Goal: Feedback & Contribution: Submit feedback/report problem

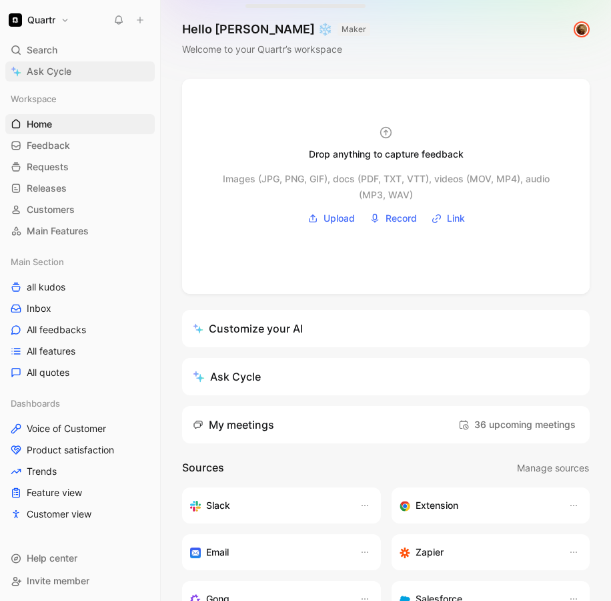
click at [55, 75] on span "Ask Cycle" at bounding box center [49, 71] width 45 height 16
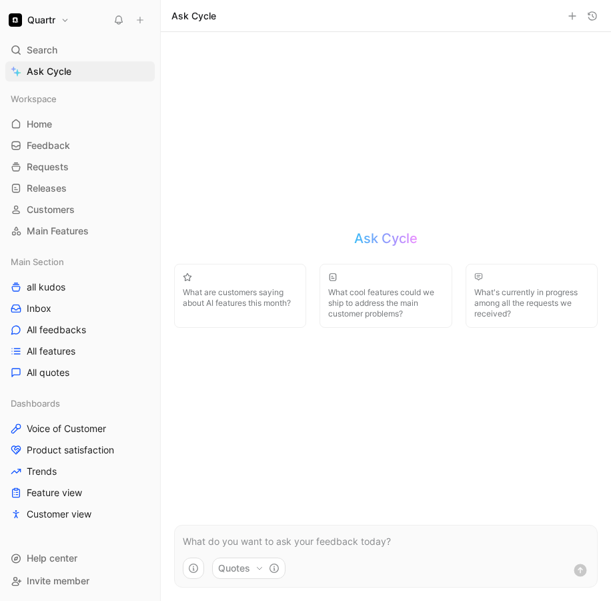
click at [264, 541] on p at bounding box center [386, 541] width 406 height 16
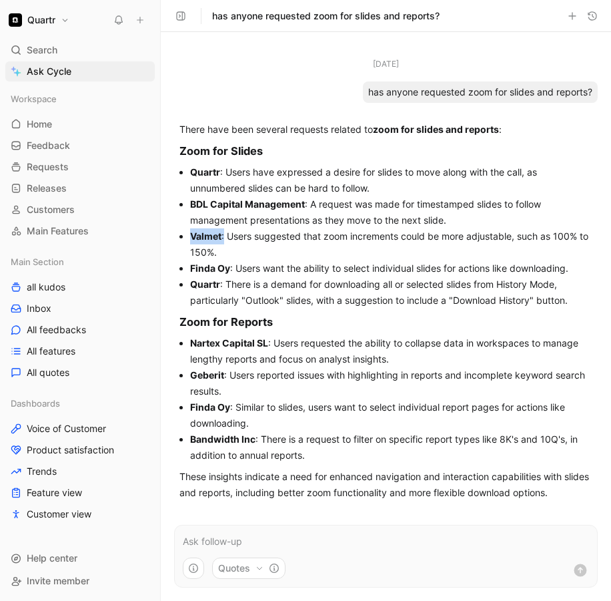
drag, startPoint x: 190, startPoint y: 234, endPoint x: 224, endPoint y: 244, distance: 35.3
click at [224, 244] on li "Valmet : Users suggested that zoom increments could be more adjustable, such as…" at bounding box center [391, 244] width 402 height 32
click at [304, 231] on li "Valmet : Users suggested that zoom increments could be more adjustable, such as…" at bounding box center [391, 244] width 402 height 32
drag, startPoint x: 195, startPoint y: 77, endPoint x: 83, endPoint y: 71, distance: 112.3
click at [195, 76] on div "Aug 14, 2025 has anyone requested zoom for slides and reports?" at bounding box center [386, 79] width 424 height 45
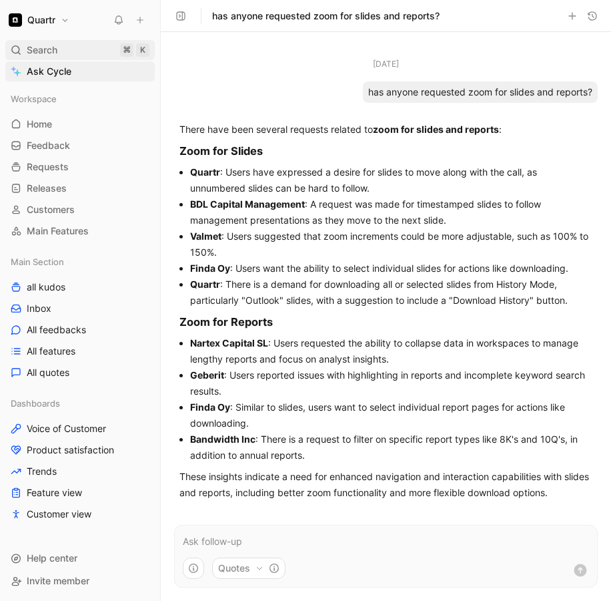
click at [37, 54] on span "Search" at bounding box center [42, 50] width 31 height 16
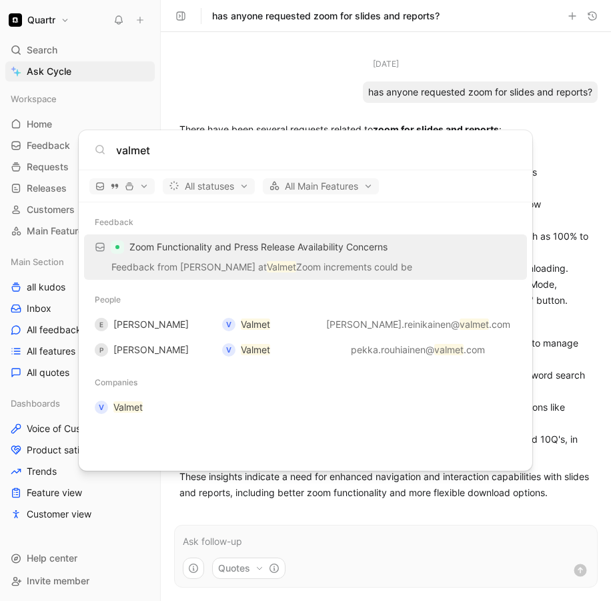
type input "valmet"
click at [169, 256] on div "Zoom Functionality and Press Release Availability Concerns" at bounding box center [305, 247] width 435 height 24
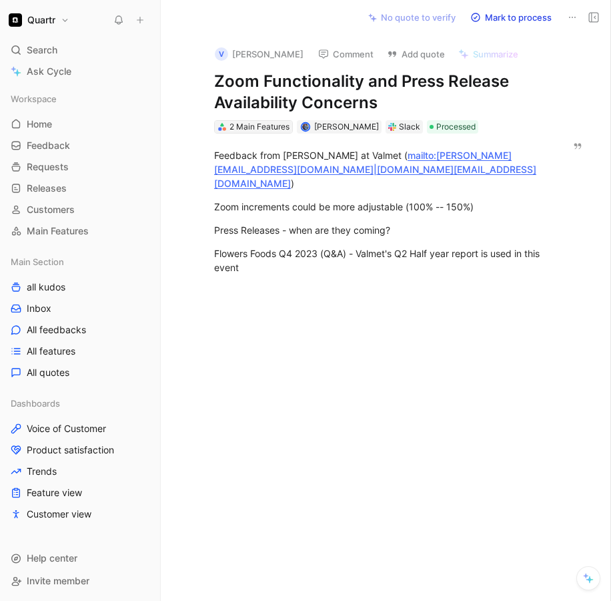
click at [244, 131] on div "2 Main Features" at bounding box center [260, 126] width 60 height 13
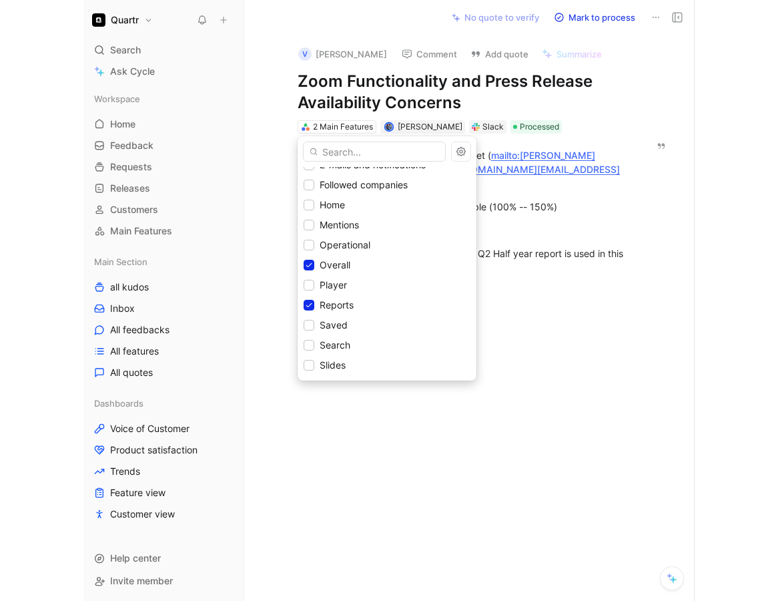
scroll to position [115, 0]
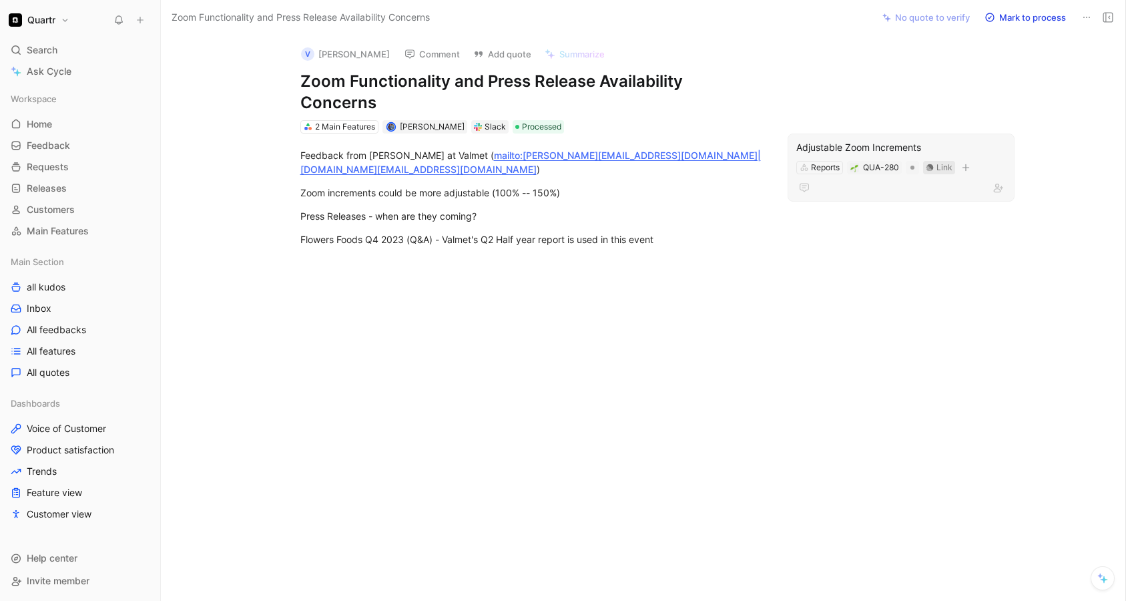
click at [611, 161] on div "Link" at bounding box center [944, 167] width 16 height 13
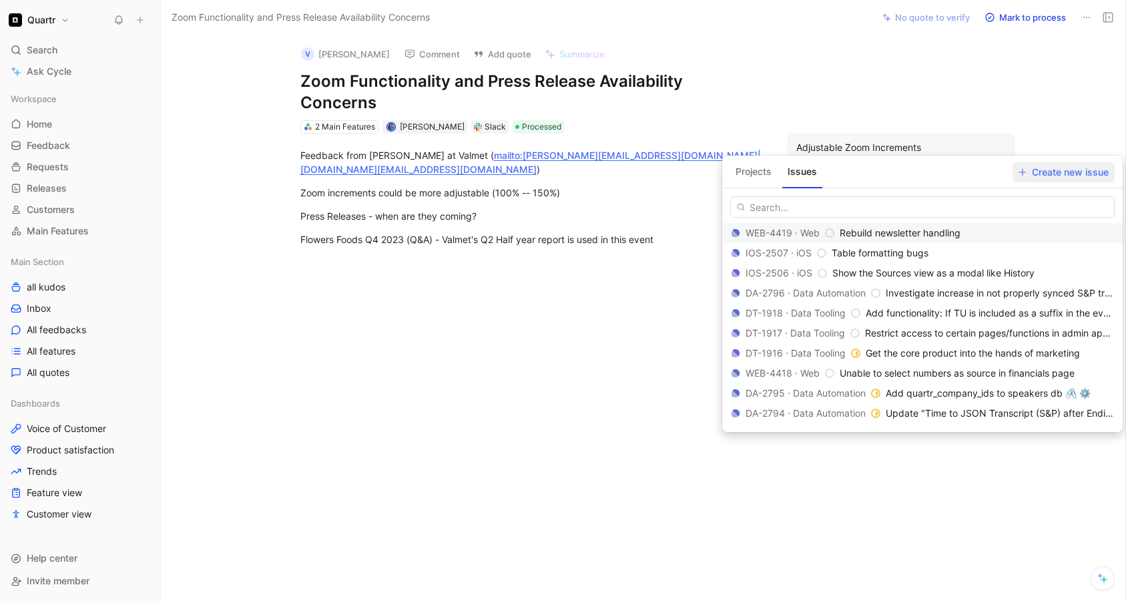
click at [611, 176] on span "Create new issue" at bounding box center [1064, 172] width 90 height 16
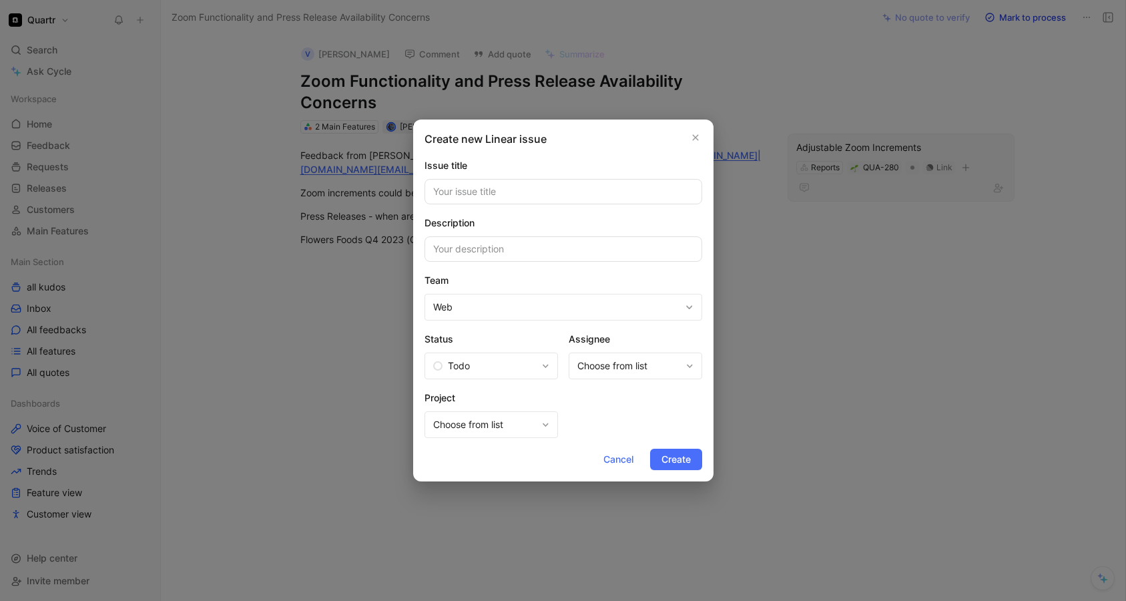
click at [511, 188] on input at bounding box center [564, 191] width 278 height 25
type input "O"
type input "More zoom levels"
click at [497, 256] on input at bounding box center [564, 248] width 278 height 25
type input "Add steps"
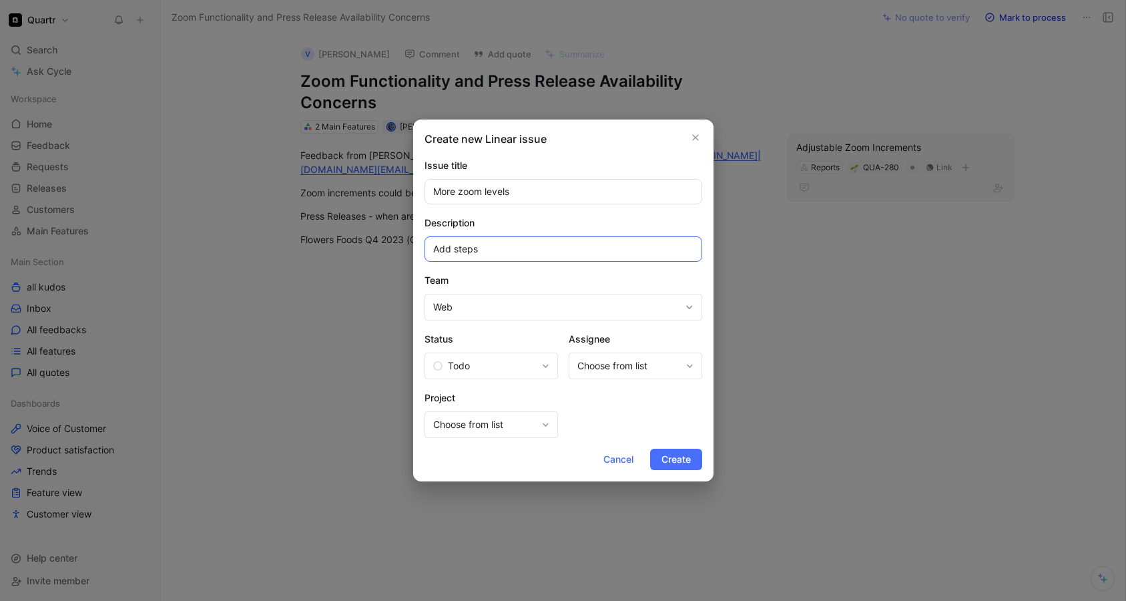
click at [611, 449] on button "Create" at bounding box center [676, 459] width 52 height 21
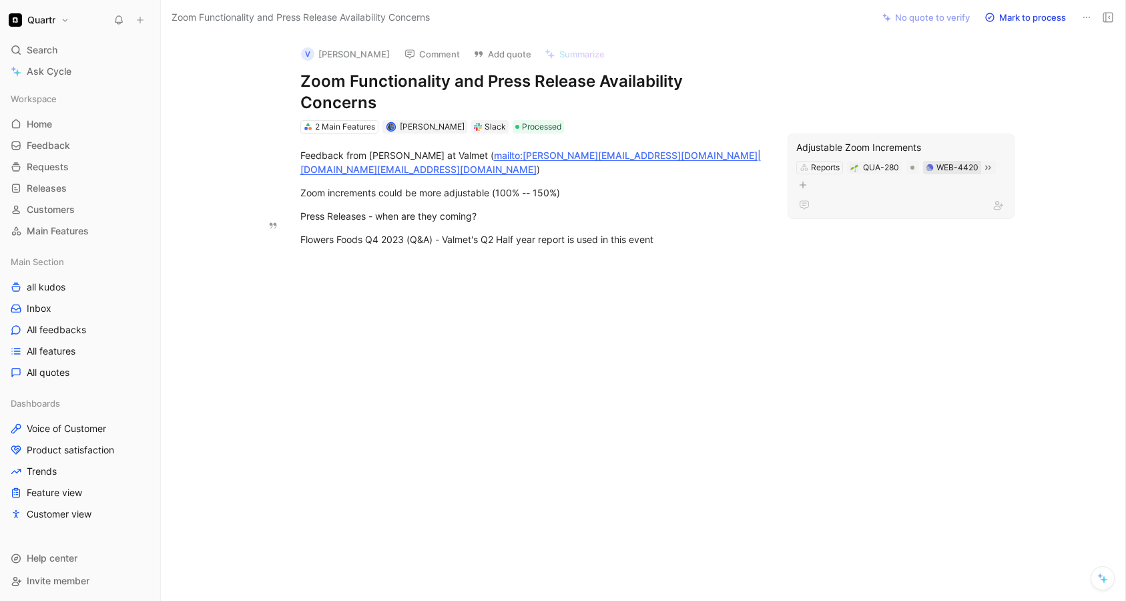
click at [611, 161] on div "WEB-4420" at bounding box center [957, 167] width 42 height 13
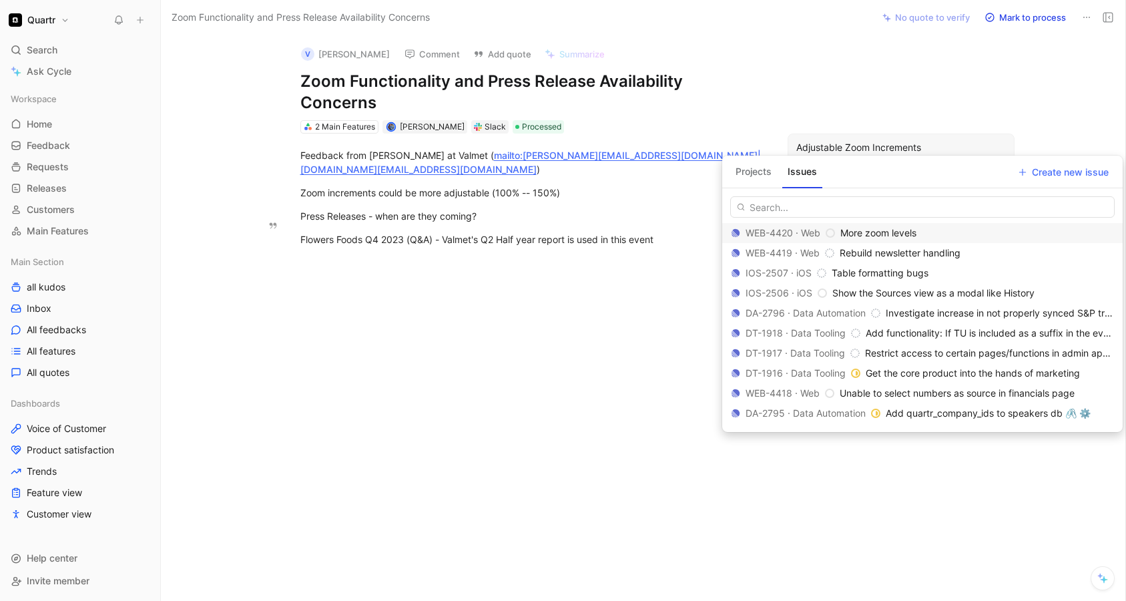
click at [611, 232] on span "More zoom levels" at bounding box center [878, 232] width 76 height 11
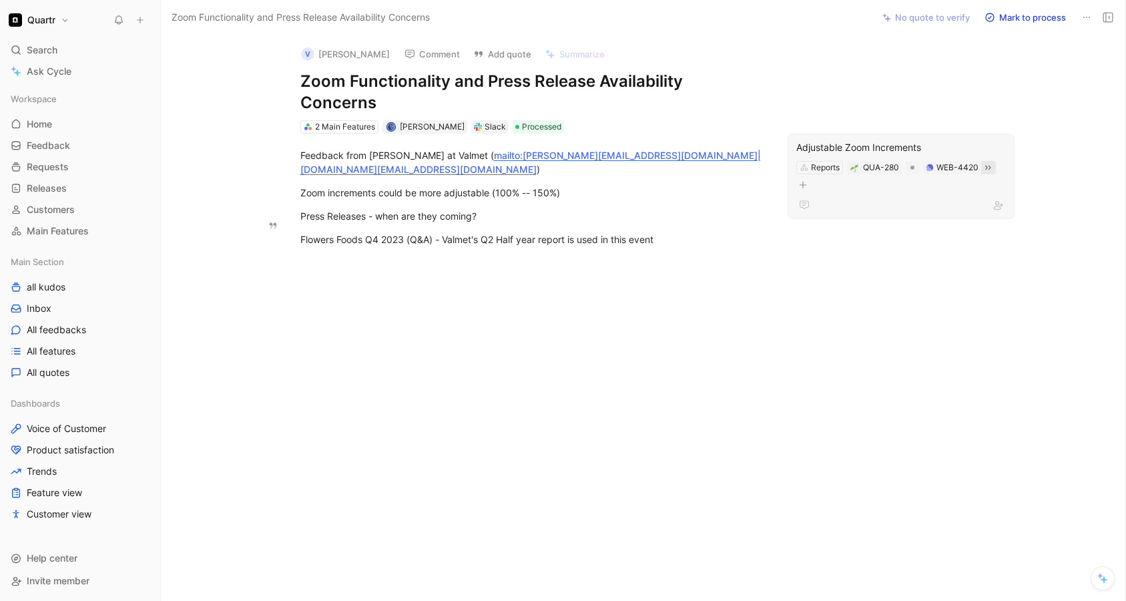
click at [611, 162] on icon at bounding box center [988, 167] width 11 height 11
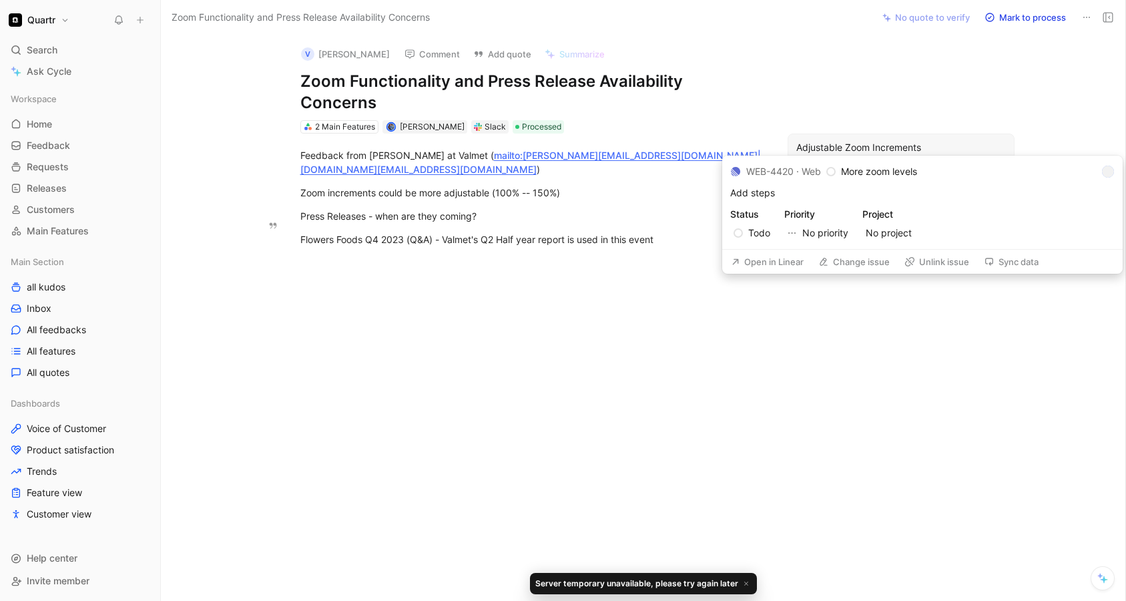
click at [611, 161] on div "WEB-4420" at bounding box center [957, 167] width 42 height 13
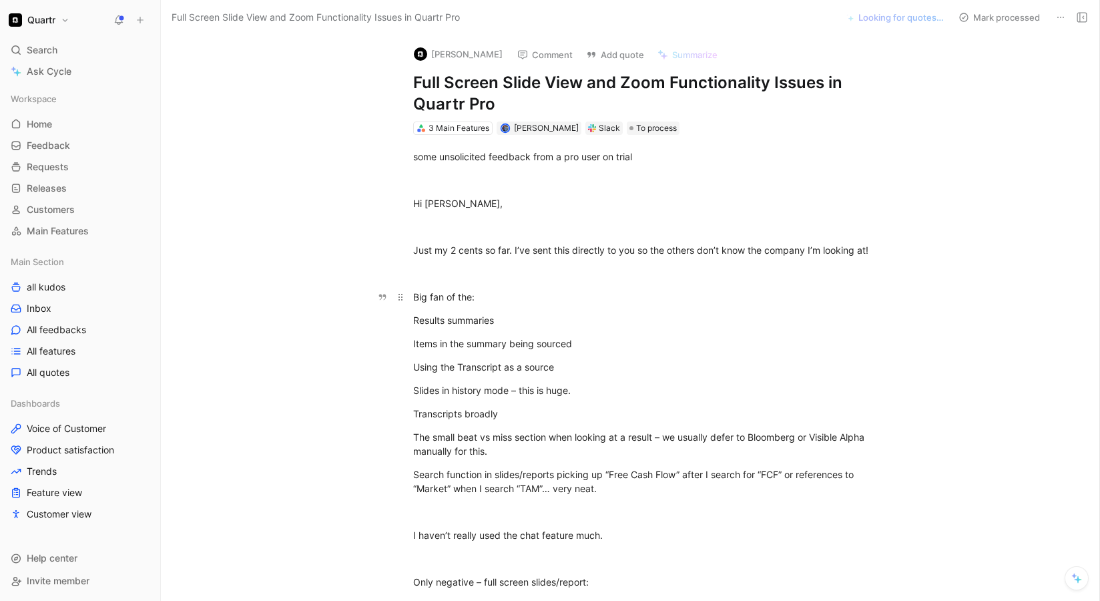
scroll to position [297, 0]
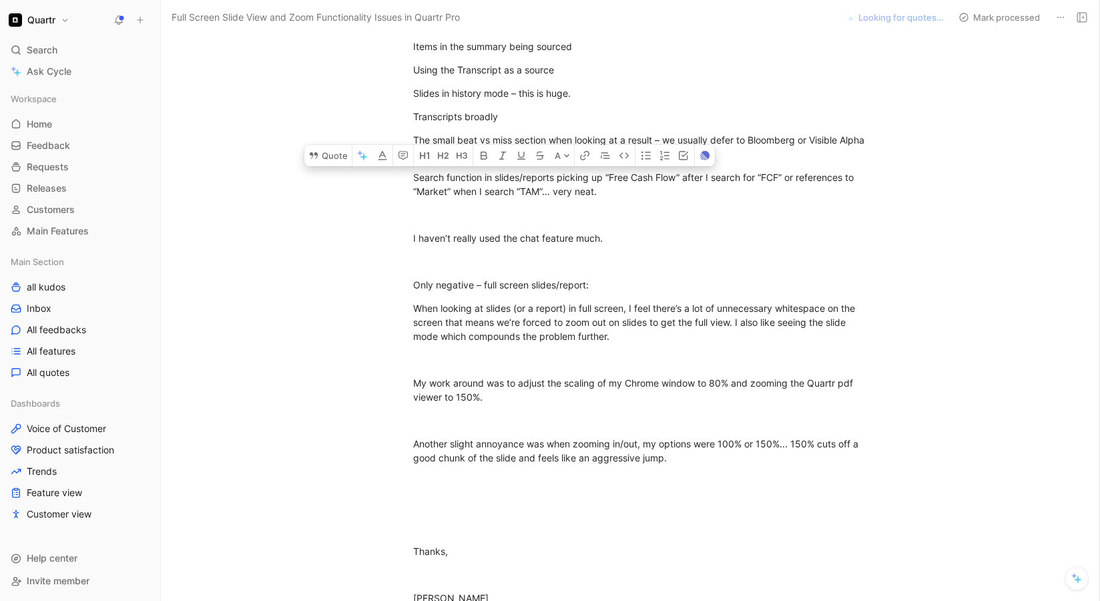
drag, startPoint x: 609, startPoint y: 336, endPoint x: 376, endPoint y: 287, distance: 238.6
click at [376, 287] on div "some unsolicited feedback from a pro user on trial Hi [PERSON_NAME], Just my 2 …" at bounding box center [644, 262] width 910 height 848
click at [331, 166] on button "Quote" at bounding box center [327, 155] width 47 height 21
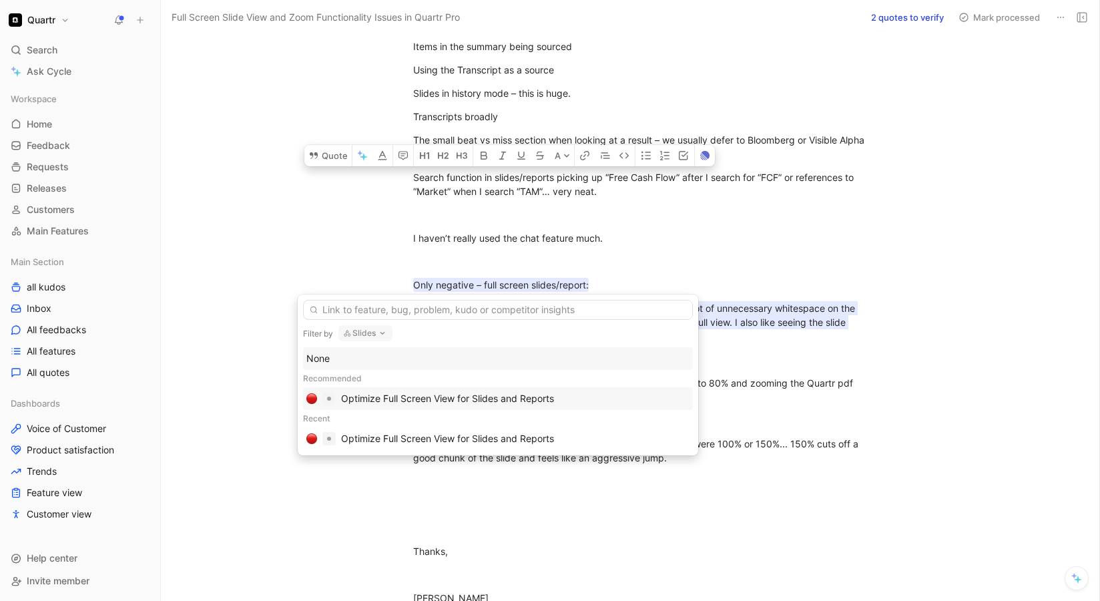
click at [382, 398] on div "Optimize Full Screen View for Slides and Reports" at bounding box center [447, 398] width 213 height 16
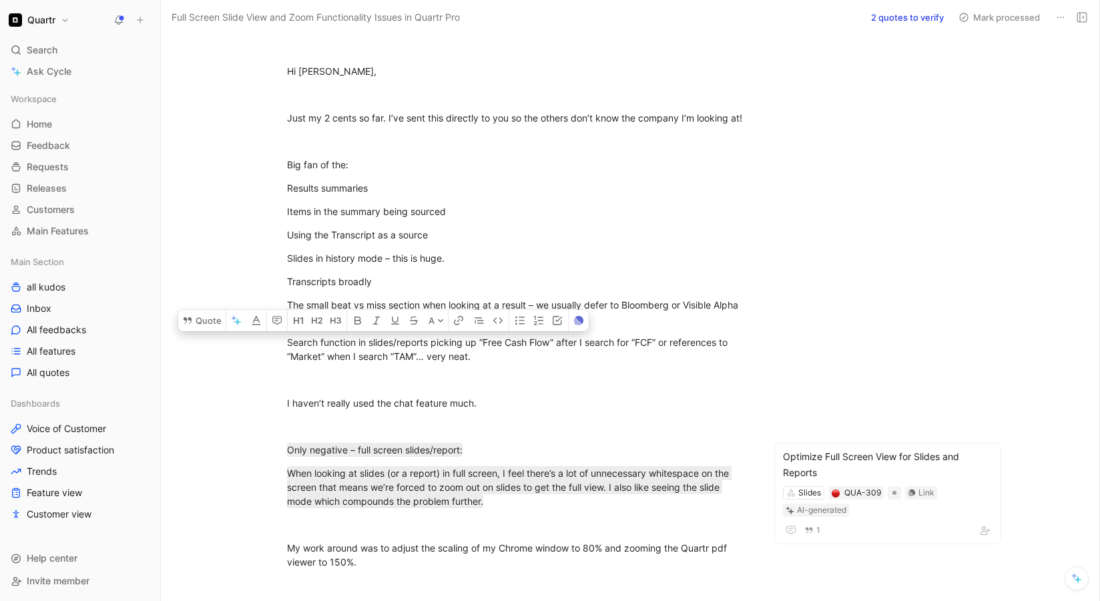
scroll to position [3, 0]
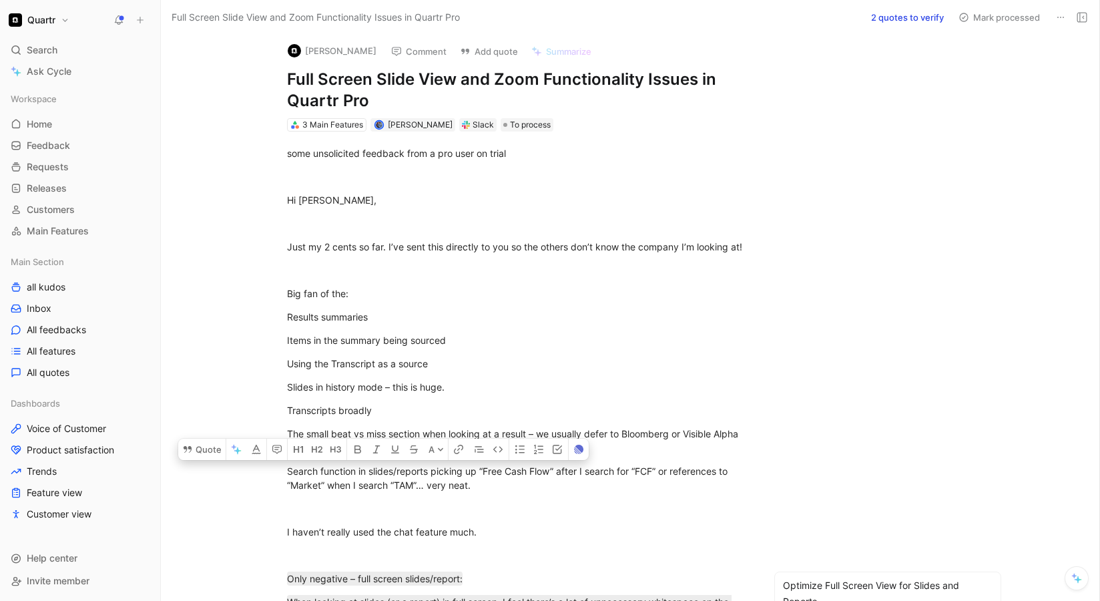
click at [778, 23] on button "2 quotes to verify" at bounding box center [907, 17] width 85 height 19
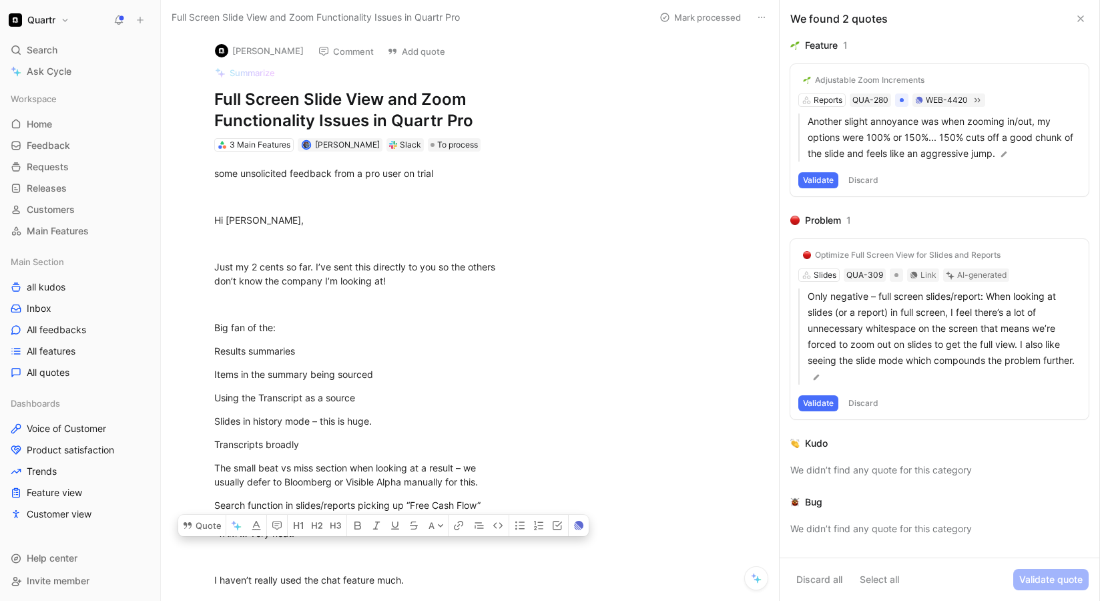
click at [778, 183] on button "Discard" at bounding box center [863, 180] width 39 height 16
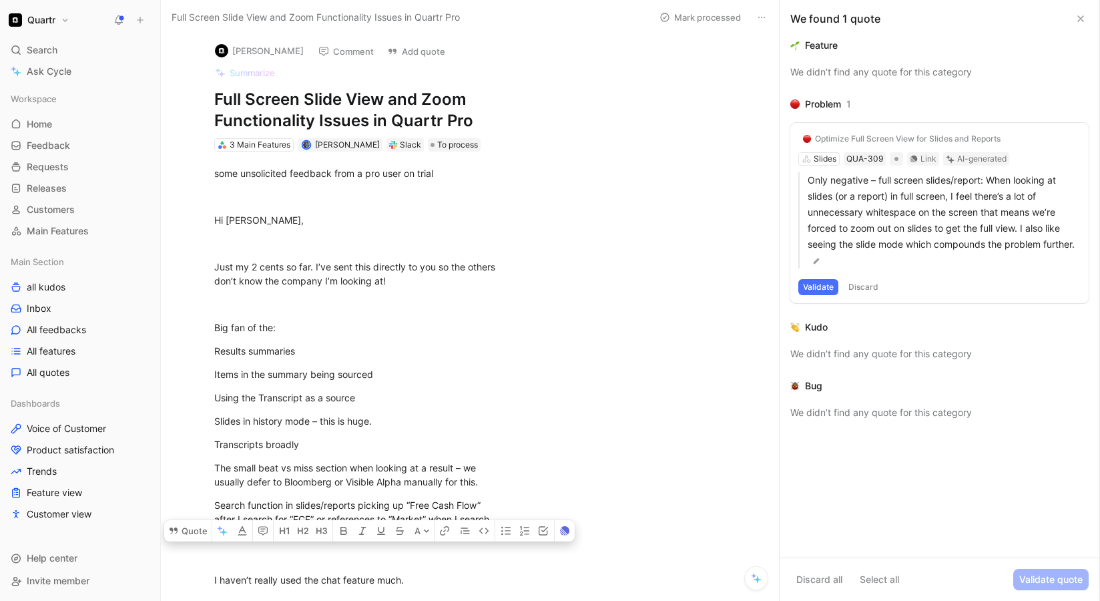
click at [778, 286] on button "Validate" at bounding box center [818, 287] width 40 height 16
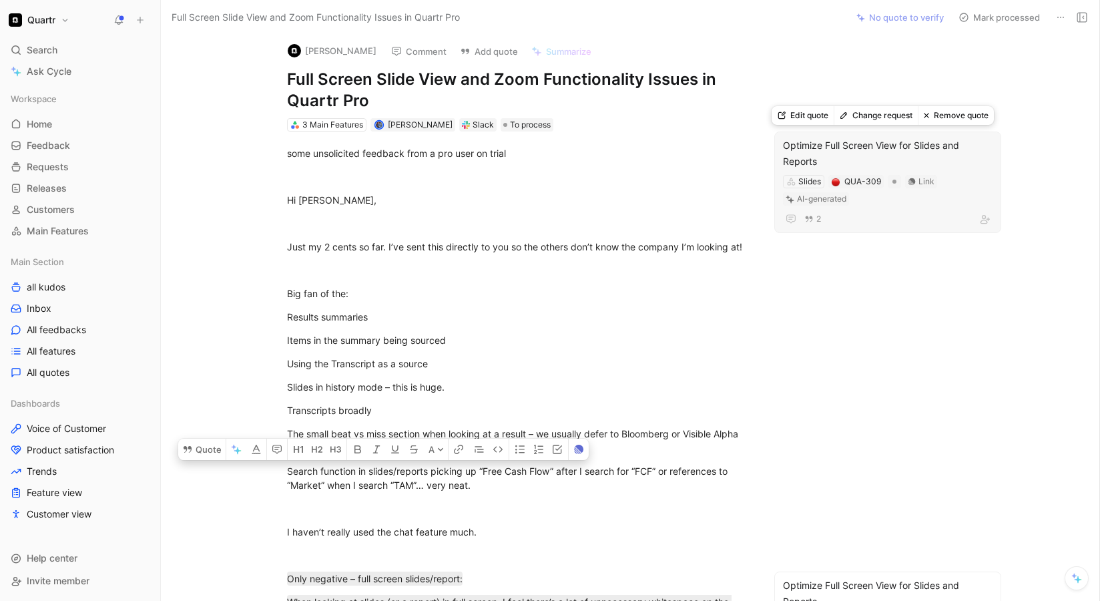
click at [778, 117] on button "Remove quote" at bounding box center [956, 115] width 76 height 19
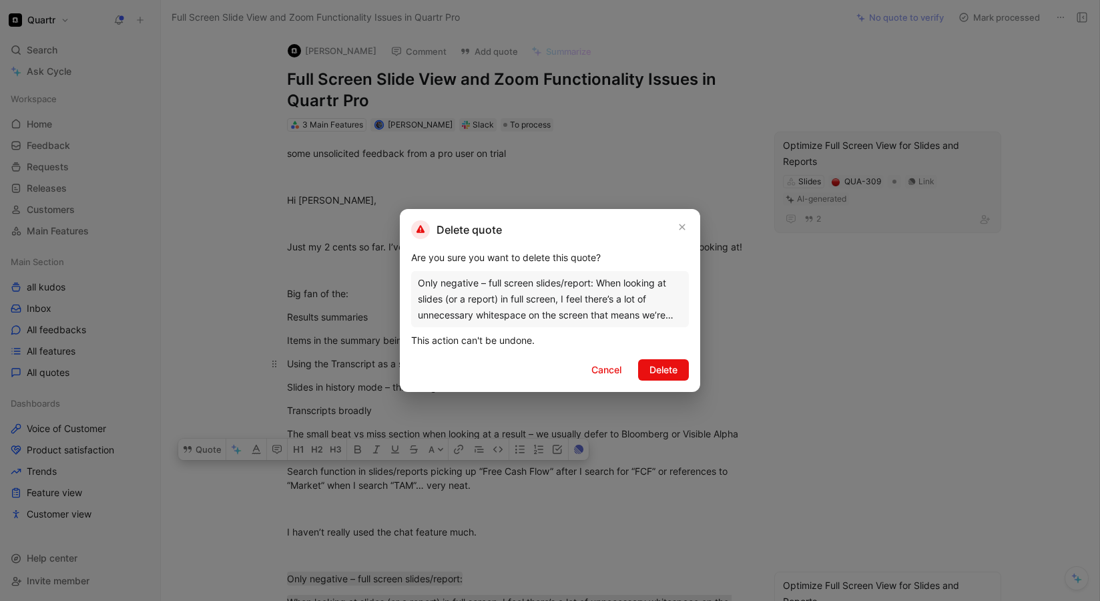
click at [667, 372] on span "Delete" at bounding box center [663, 370] width 28 height 16
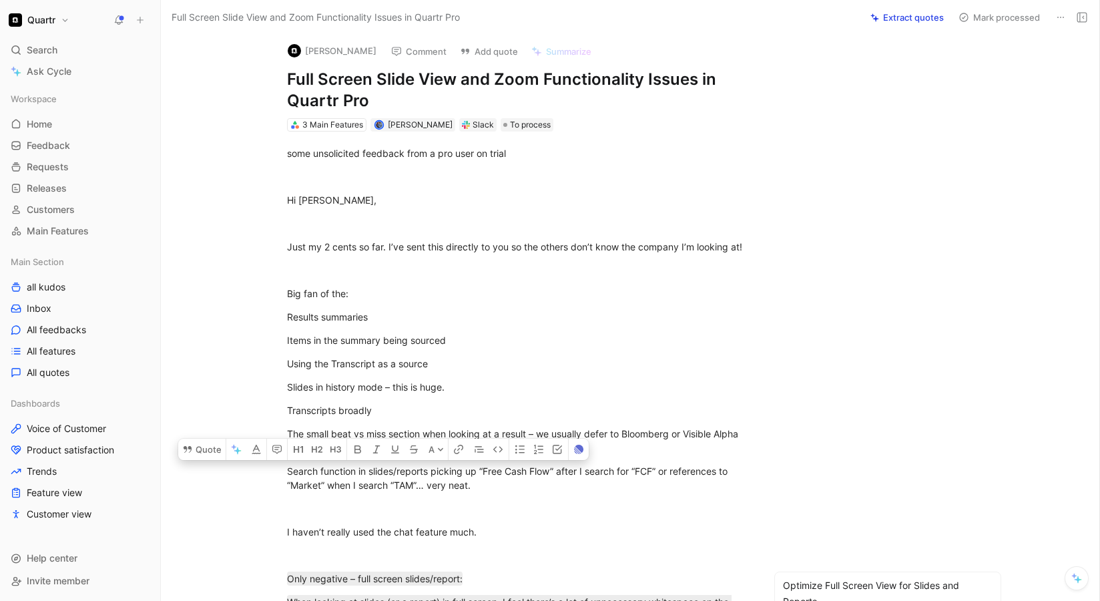
click at [778, 23] on button "Extract quotes" at bounding box center [906, 17] width 85 height 19
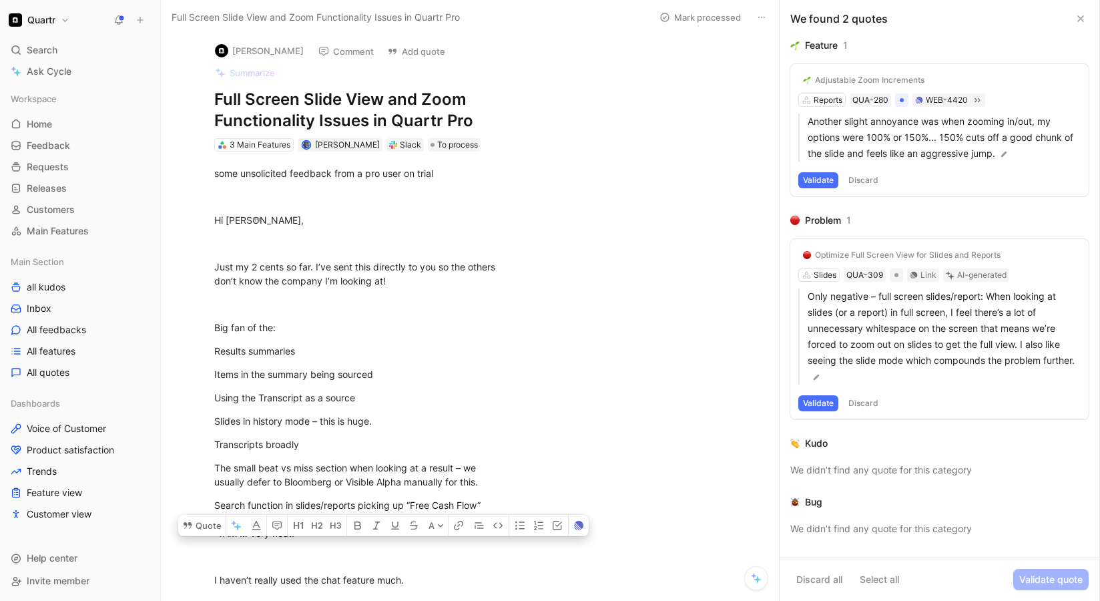
click at [778, 179] on button "Validate" at bounding box center [818, 180] width 40 height 16
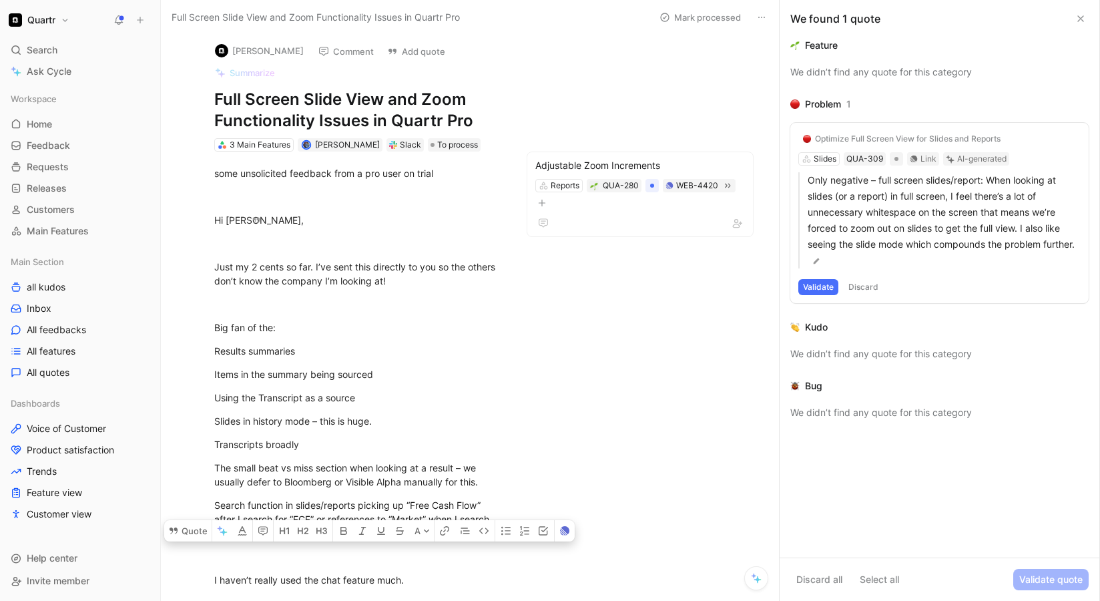
click at [778, 286] on button "Validate" at bounding box center [818, 287] width 40 height 16
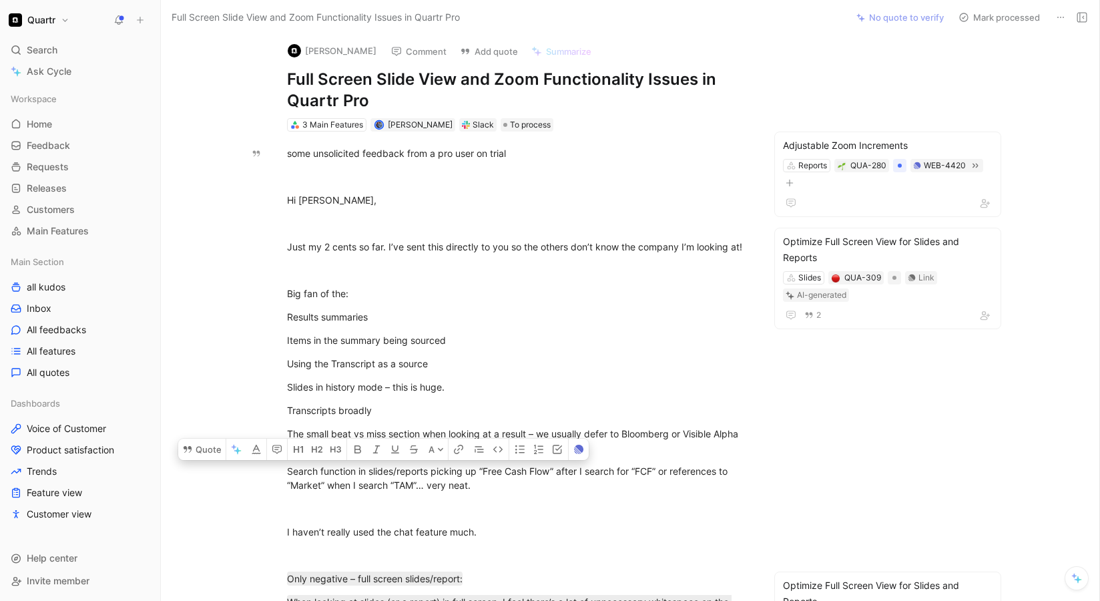
click at [778, 20] on button "Mark processed" at bounding box center [998, 17] width 93 height 19
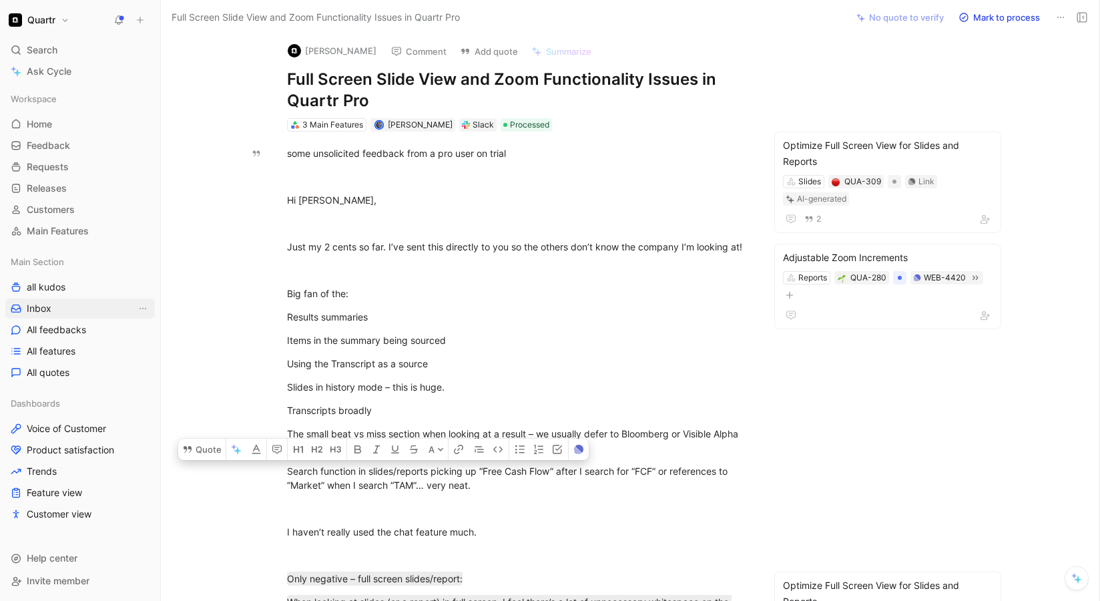
click at [43, 312] on span "Inbox" at bounding box center [39, 308] width 25 height 13
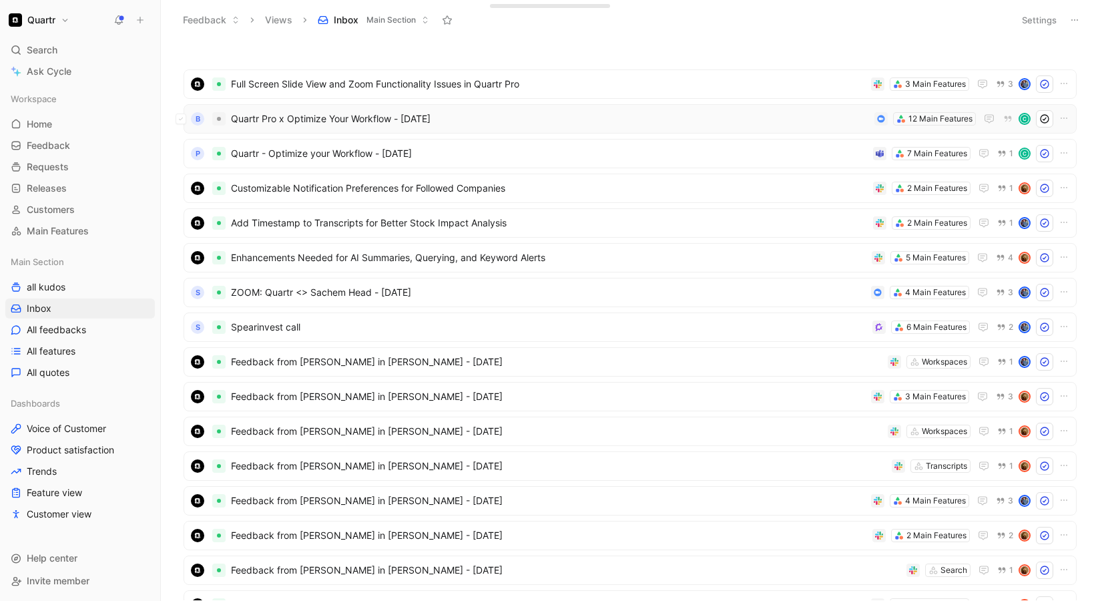
click at [498, 120] on span "Quartr Pro x Optimize Your Workflow - [DATE]" at bounding box center [550, 119] width 638 height 16
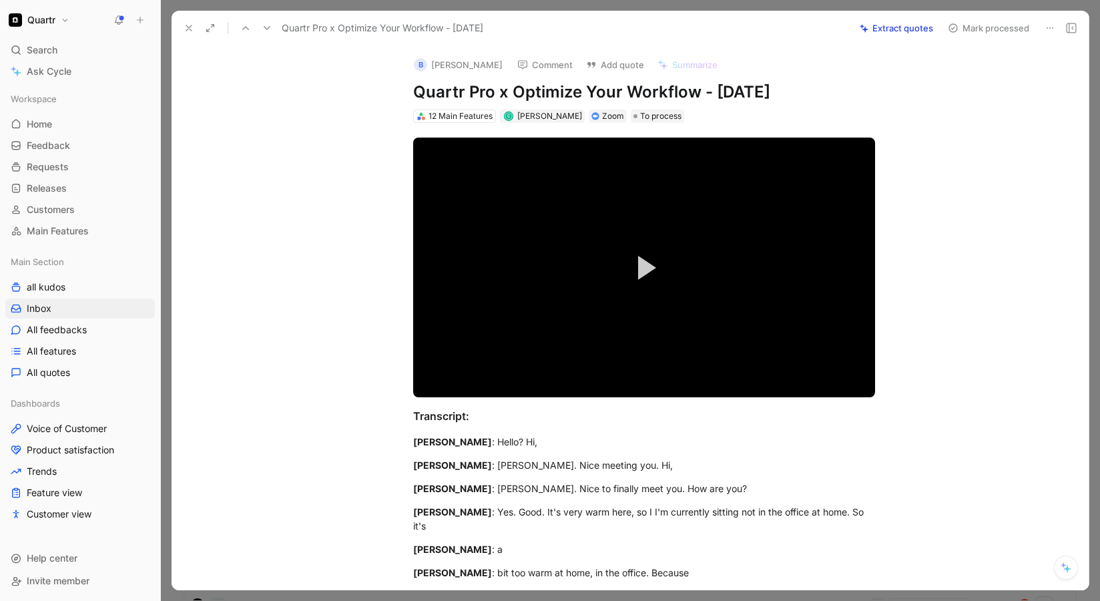
click at [188, 26] on icon at bounding box center [189, 28] width 11 height 11
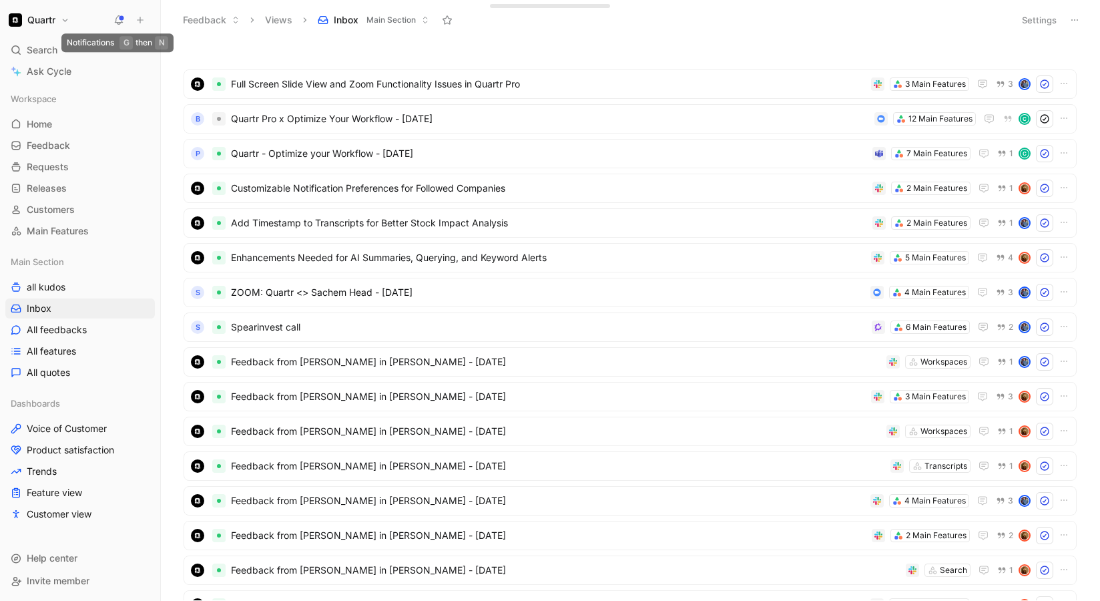
click at [122, 20] on icon at bounding box center [118, 20] width 11 height 11
click at [42, 127] on span "Home" at bounding box center [39, 123] width 25 height 13
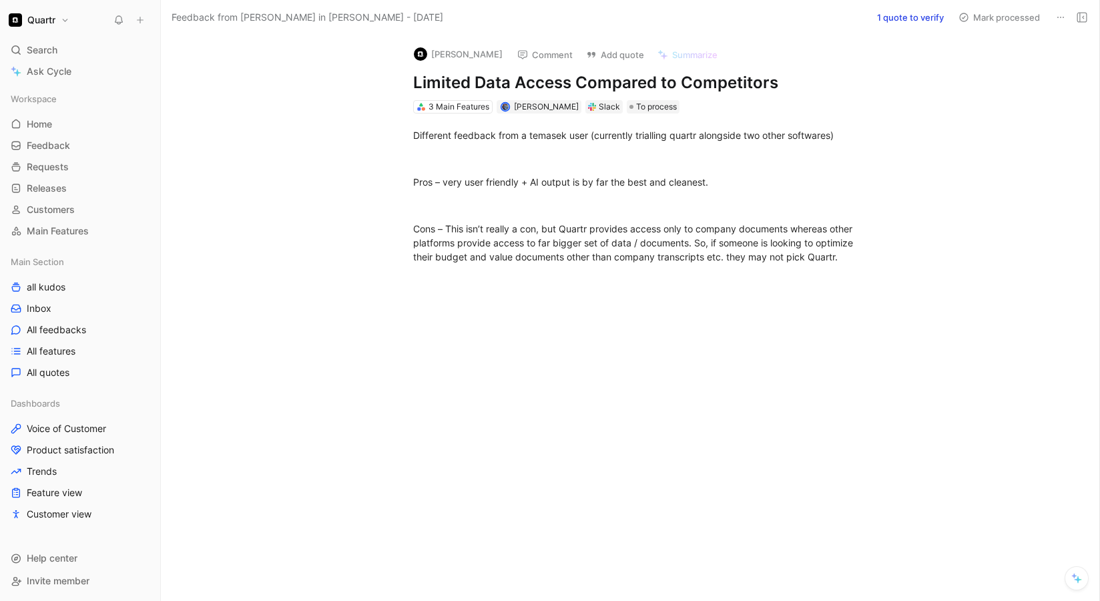
click at [909, 20] on button "1 quote to verify" at bounding box center [910, 17] width 79 height 19
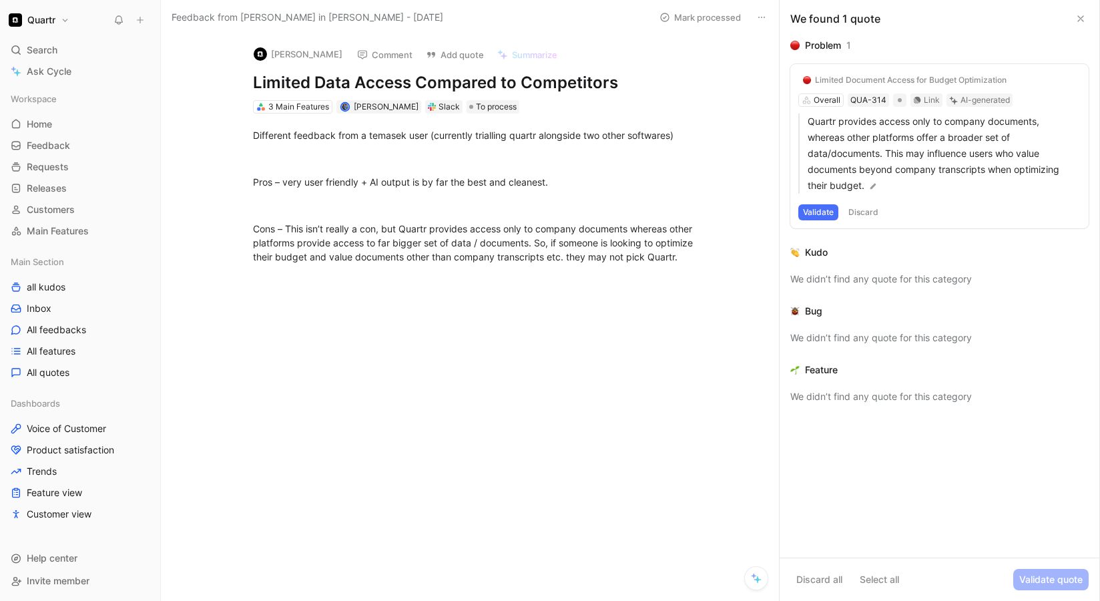
click at [822, 99] on div "Limited Document Access for Budget Optimization Overall QUA-314 Link AI-generat…" at bounding box center [939, 146] width 298 height 164
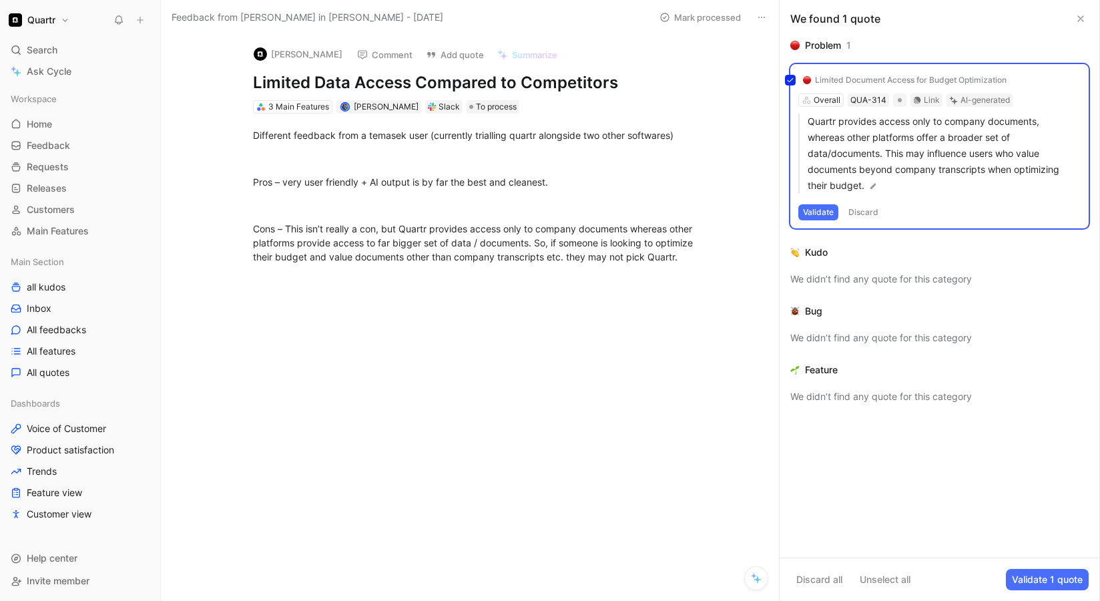
click at [824, 100] on div "Limited Document Access for Budget Optimization Overall QUA-314 Link AI-generat…" at bounding box center [939, 146] width 298 height 164
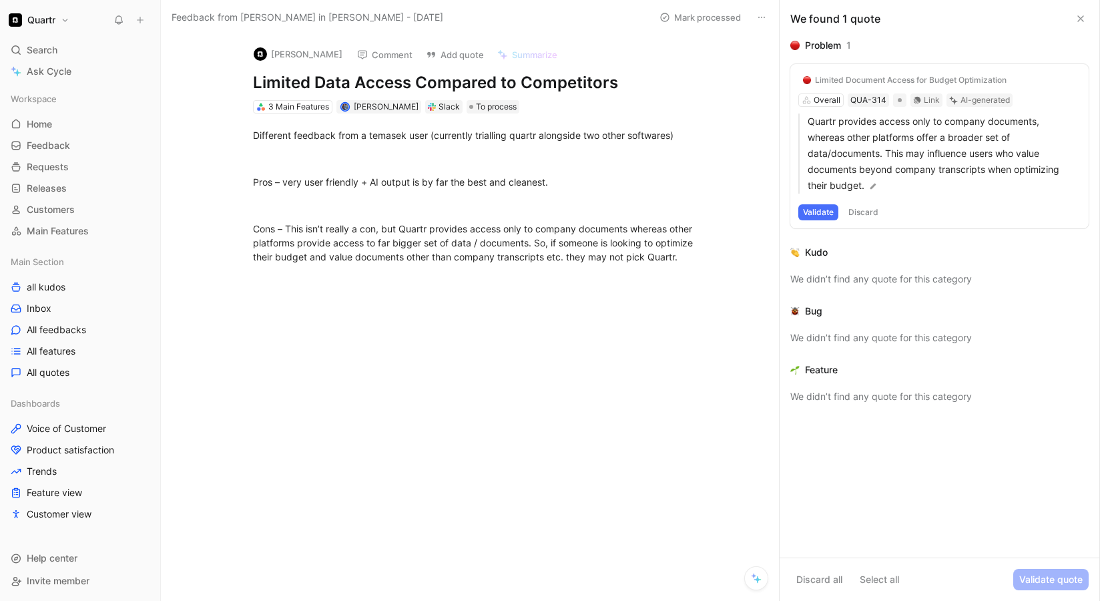
click at [824, 100] on div "Limited Document Access for Budget Optimization Overall QUA-314 Link AI-generat…" at bounding box center [939, 146] width 298 height 164
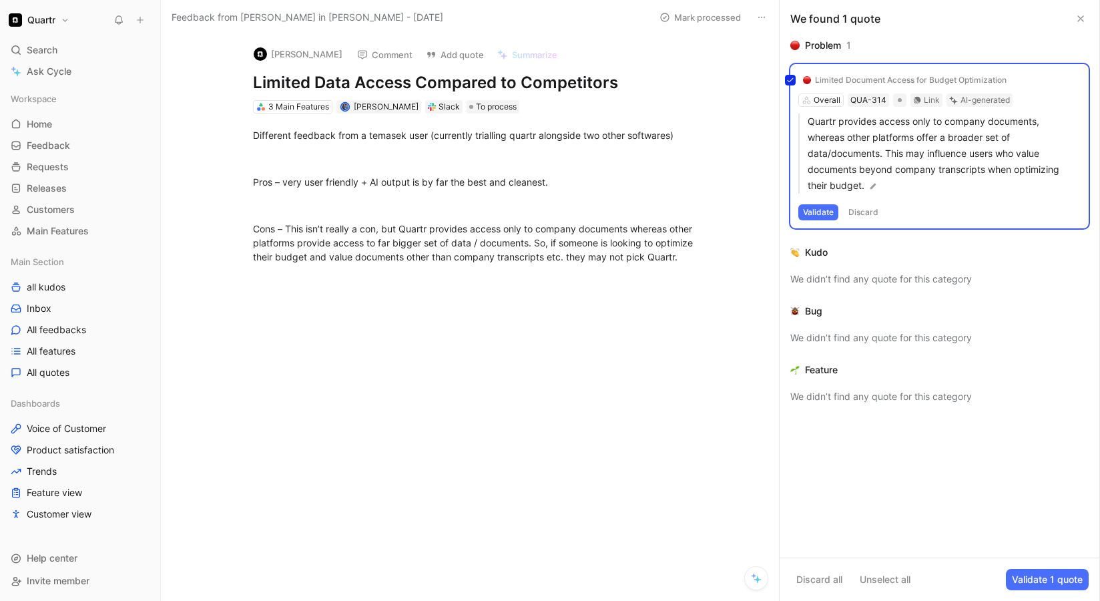
click at [824, 101] on div "Limited Document Access for Budget Optimization Overall QUA-314 Link AI-generat…" at bounding box center [939, 146] width 298 height 164
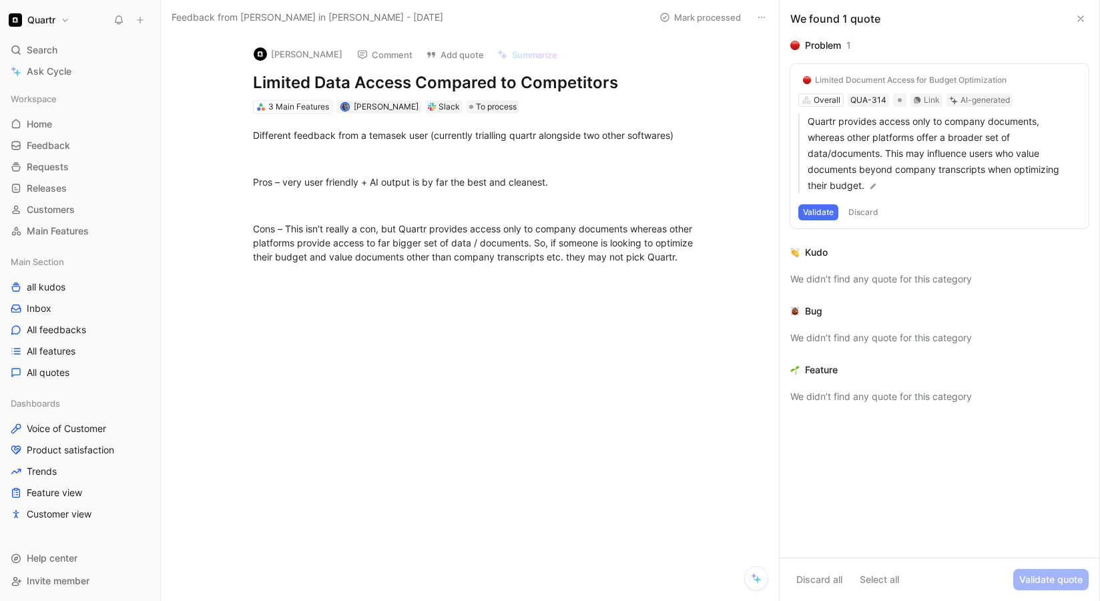
click at [834, 101] on div "Limited Document Access for Budget Optimization Overall QUA-314 Link AI-generat…" at bounding box center [939, 146] width 298 height 164
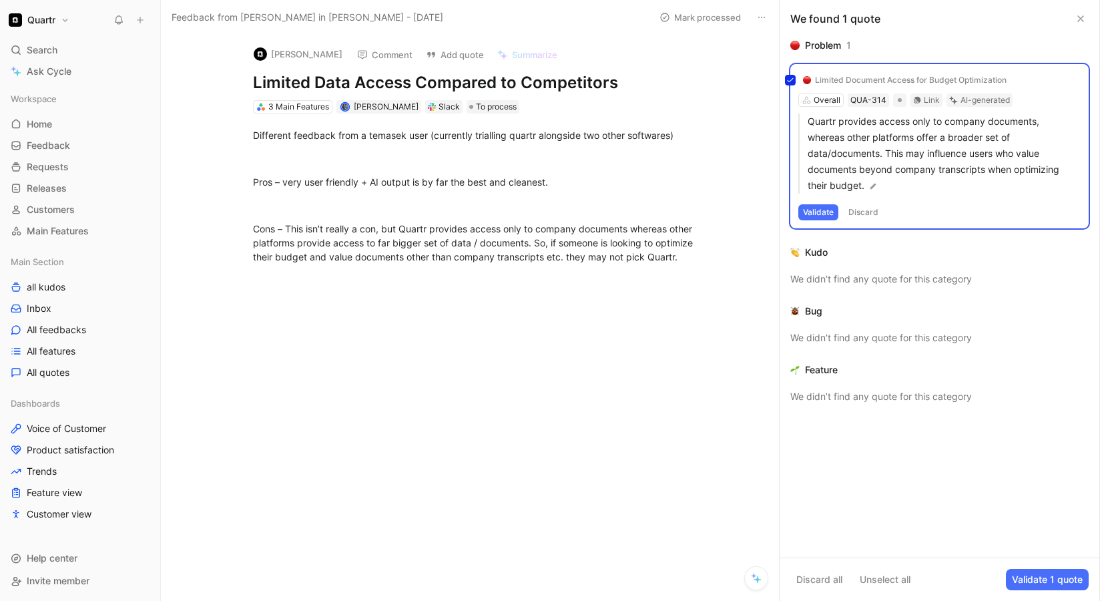
click at [838, 77] on div "Limited Document Access for Budget Optimization Overall QUA-314 Link AI-generat…" at bounding box center [939, 146] width 298 height 164
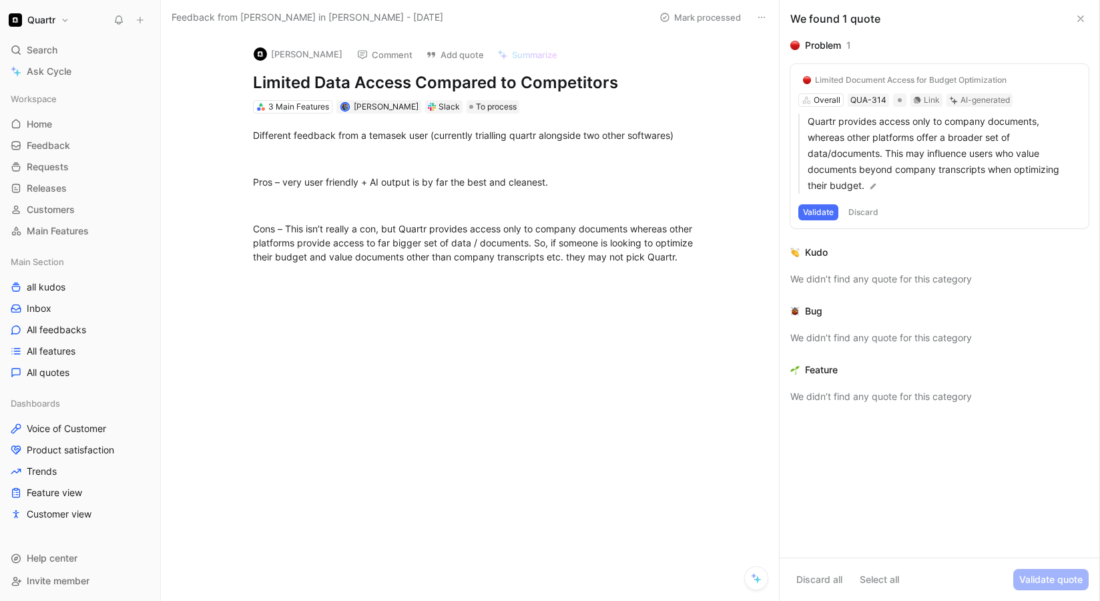
click at [838, 77] on div "Limited Document Access for Budget Optimization" at bounding box center [911, 80] width 192 height 11
click at [810, 208] on button "Validate" at bounding box center [818, 212] width 40 height 16
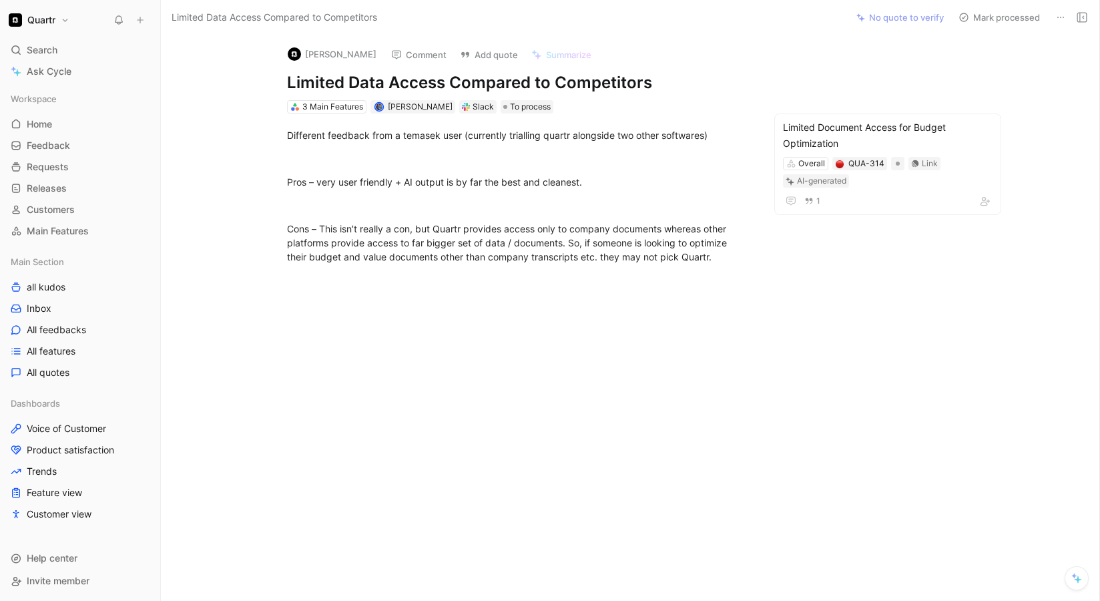
click at [1013, 19] on button "Mark processed" at bounding box center [998, 17] width 93 height 19
